Goal: Find specific fact

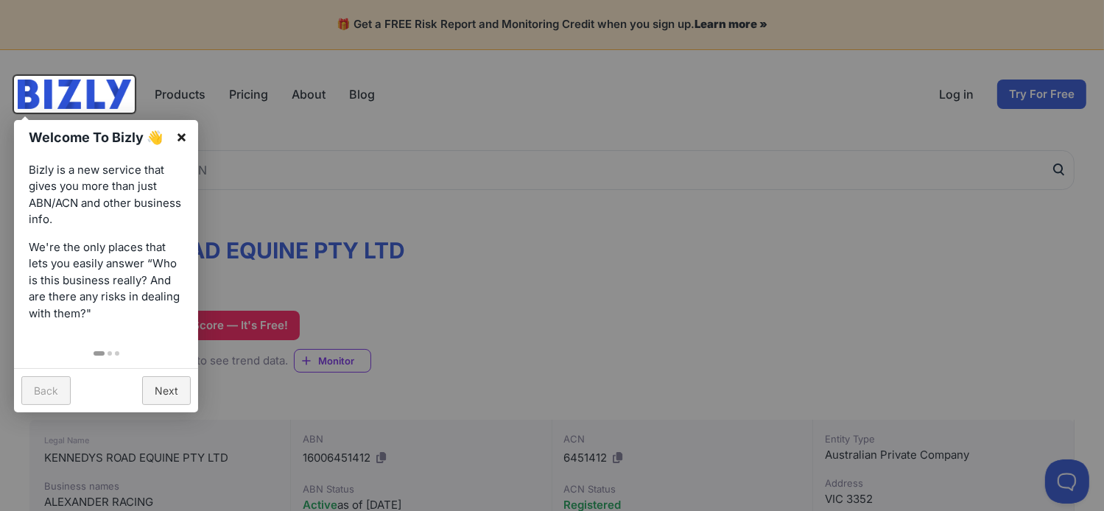
click at [180, 135] on link "×" at bounding box center [181, 136] width 33 height 33
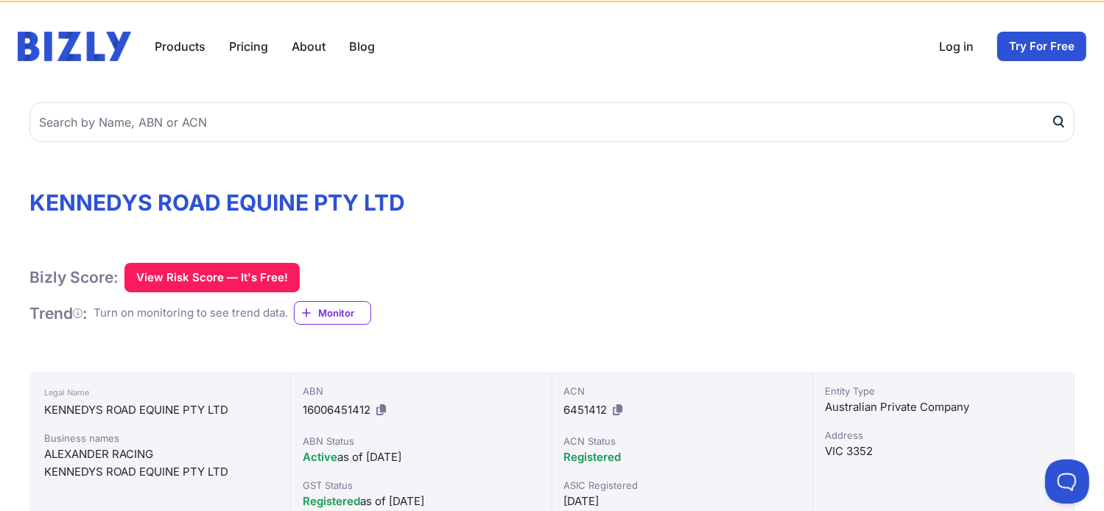
scroll to position [74, 0]
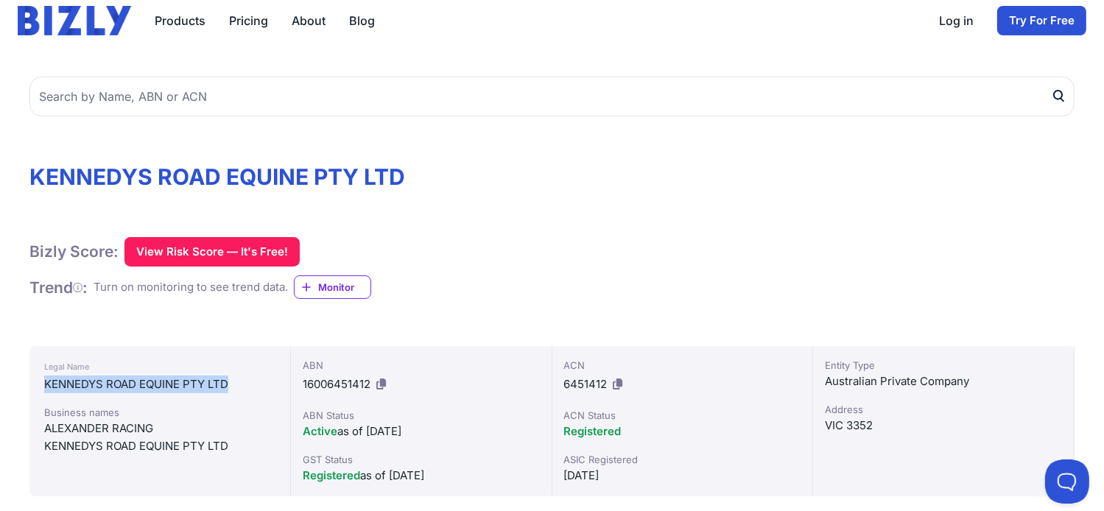
drag, startPoint x: 38, startPoint y: 387, endPoint x: 239, endPoint y: 383, distance: 201.1
click at [239, 383] on div "Legal Name [GEOGRAPHIC_DATA] EQUINE PTY LTD Business names ALEXANDER RACING [GE…" at bounding box center [159, 421] width 261 height 150
copy div "KENNEDYS ROAD EQUINE PTY LTD"
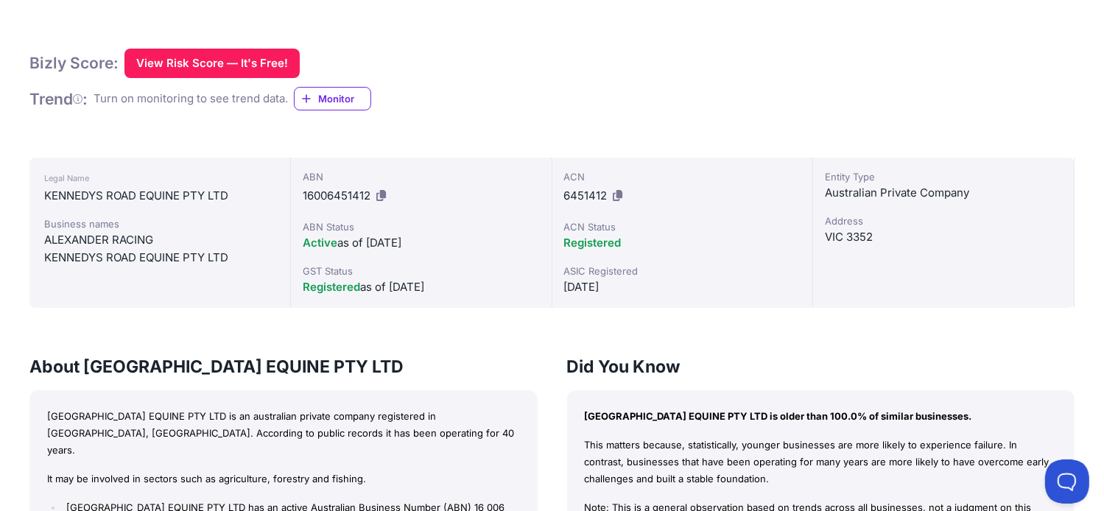
scroll to position [149, 0]
